Goal: Transaction & Acquisition: Purchase product/service

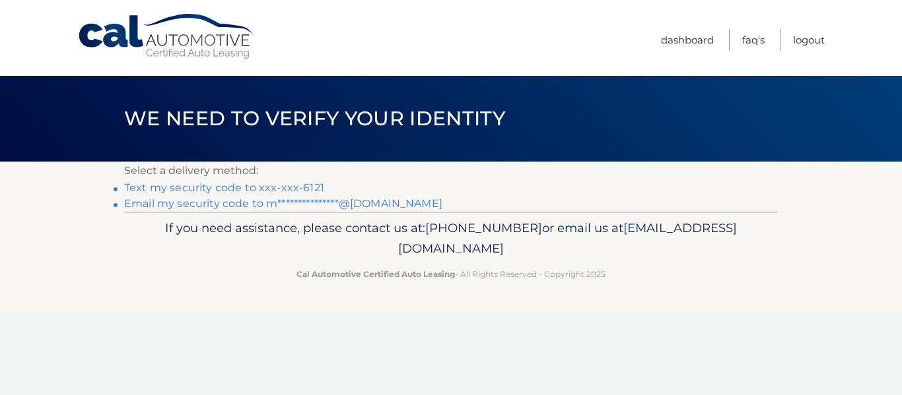
click at [259, 187] on link "Text my security code to xxx-xxx-6121" at bounding box center [224, 188] width 200 height 13
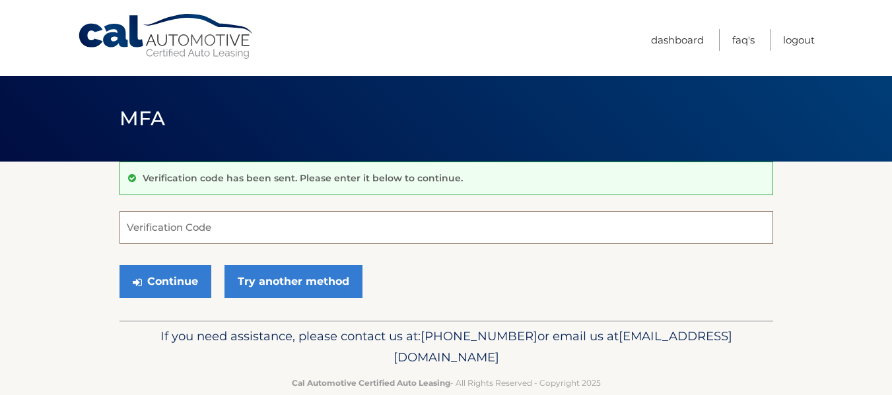
click at [242, 230] on input "Verification Code" at bounding box center [446, 227] width 654 height 33
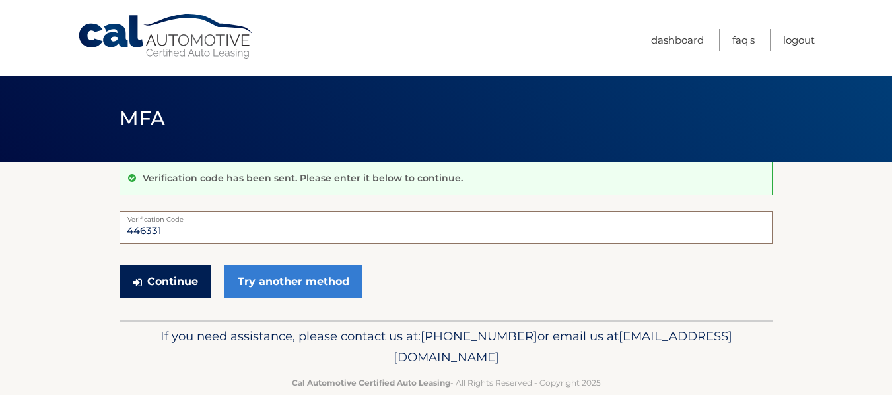
type input "446331"
click at [189, 271] on button "Continue" at bounding box center [165, 281] width 92 height 33
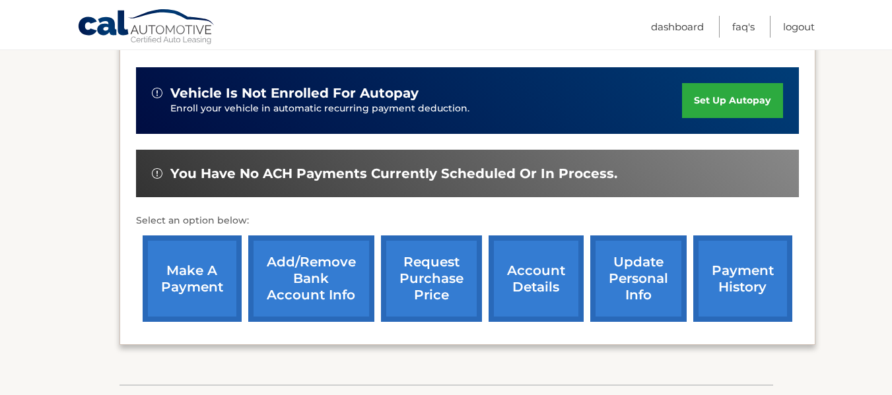
scroll to position [318, 0]
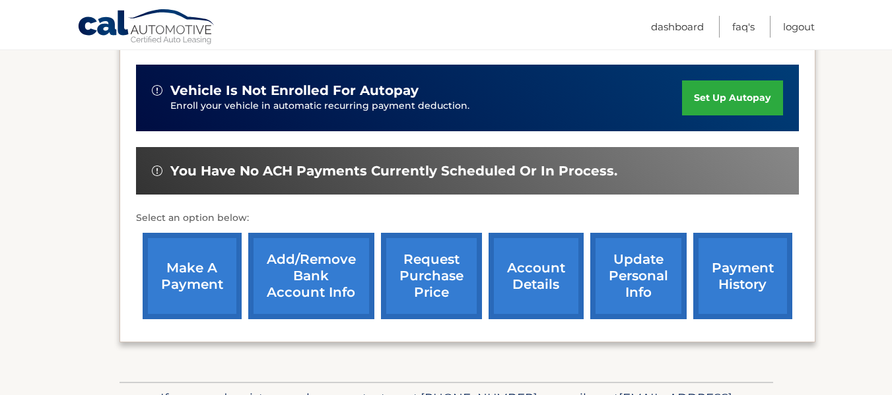
click at [216, 269] on link "make a payment" at bounding box center [192, 276] width 99 height 86
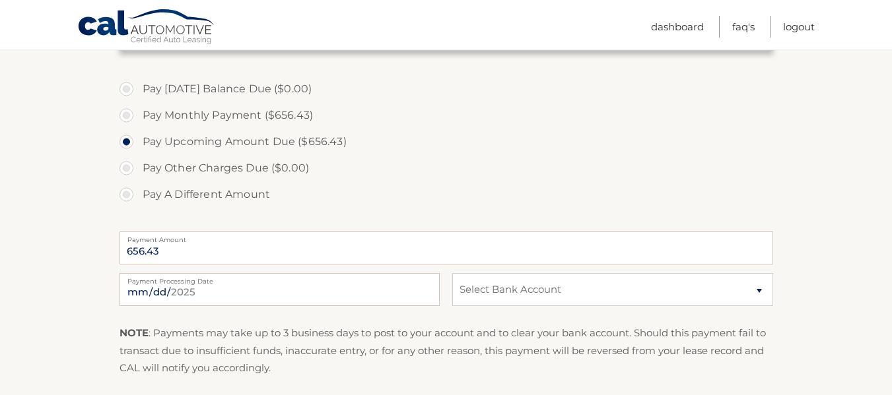
scroll to position [375, 0]
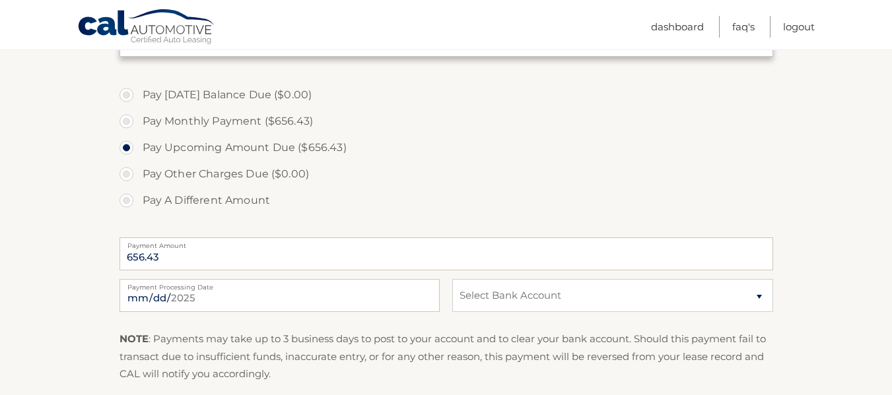
click at [126, 121] on label "Pay Monthly Payment ($656.43)" at bounding box center [446, 121] width 654 height 26
click at [126, 121] on input "Pay Monthly Payment ($656.43)" at bounding box center [131, 118] width 13 height 21
radio input "true"
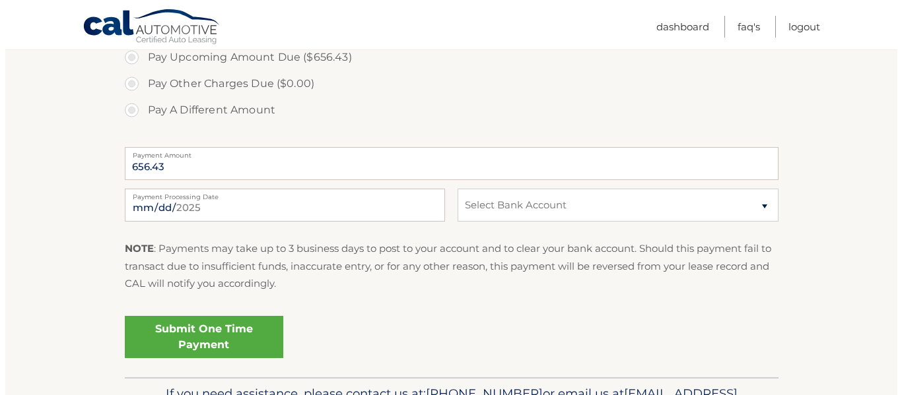
scroll to position [469, 0]
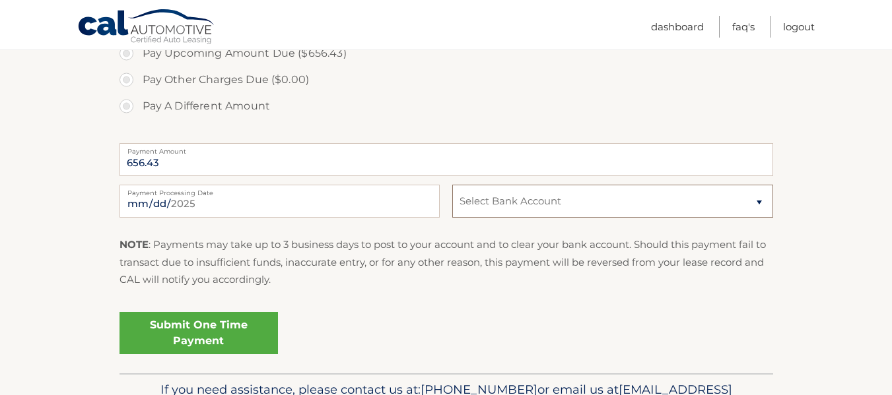
click at [529, 203] on select "Select Bank Account Checking BANK OF AMERICA, N.A. *****6397 Checking BANK OF A…" at bounding box center [612, 201] width 320 height 33
select select "ZWQ5OGUyOWEtNTgxZS00MTU2LTg3ODYtYjMxOGZkNDk3ODkw"
click at [452, 185] on select "Select Bank Account Checking BANK OF AMERICA, N.A. *****6397 Checking BANK OF A…" at bounding box center [612, 201] width 320 height 33
click at [210, 341] on link "Submit One Time Payment" at bounding box center [198, 333] width 158 height 42
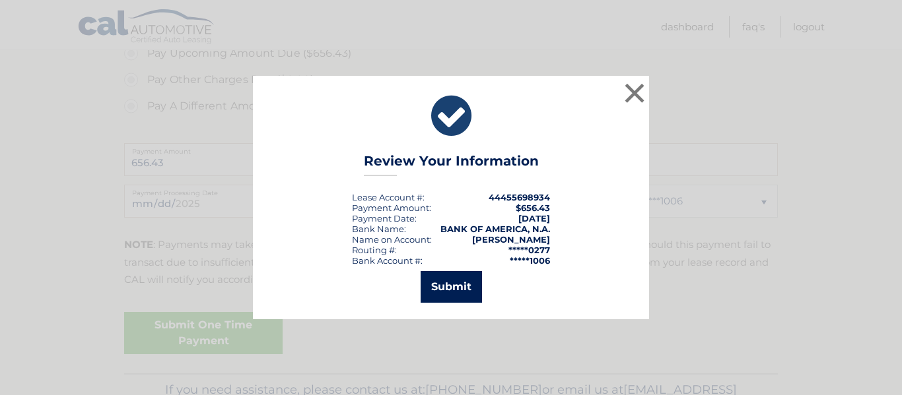
click at [438, 294] on button "Submit" at bounding box center [451, 287] width 61 height 32
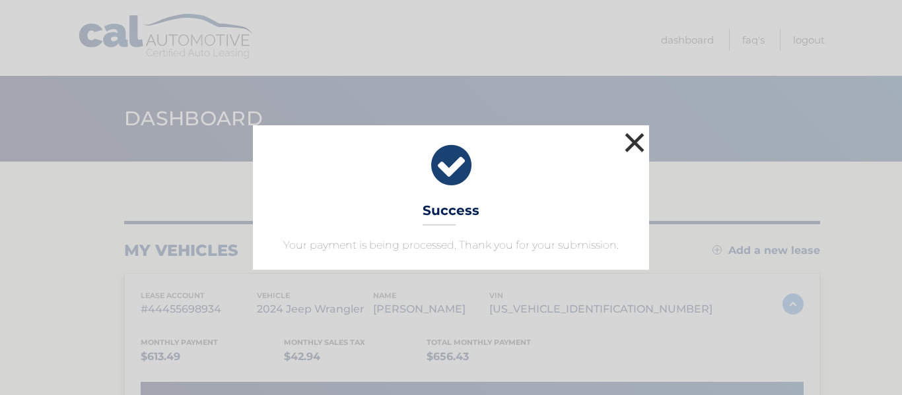
click at [628, 137] on button "×" at bounding box center [634, 142] width 26 height 26
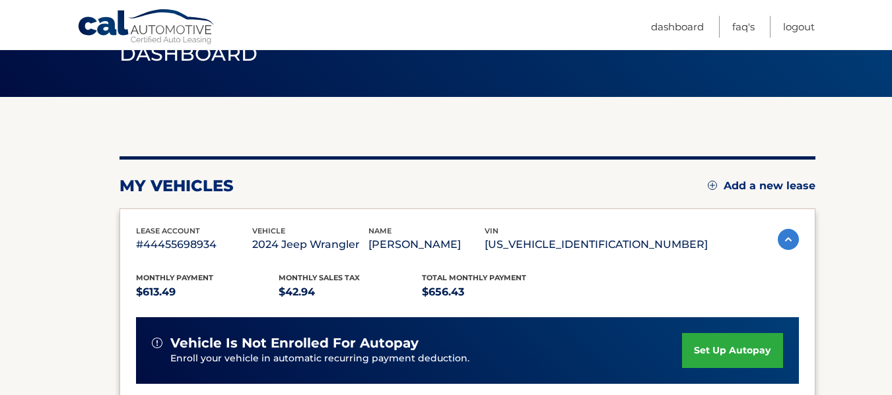
scroll to position [59, 0]
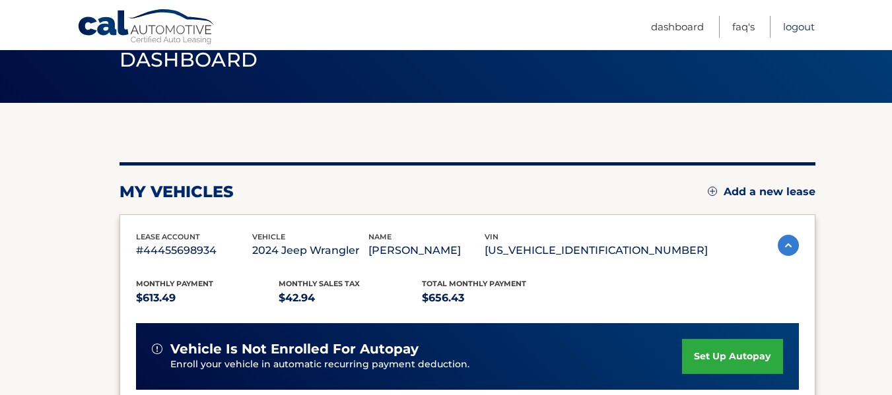
click at [806, 28] on link "Logout" at bounding box center [799, 27] width 32 height 22
